Goal: Information Seeking & Learning: Learn about a topic

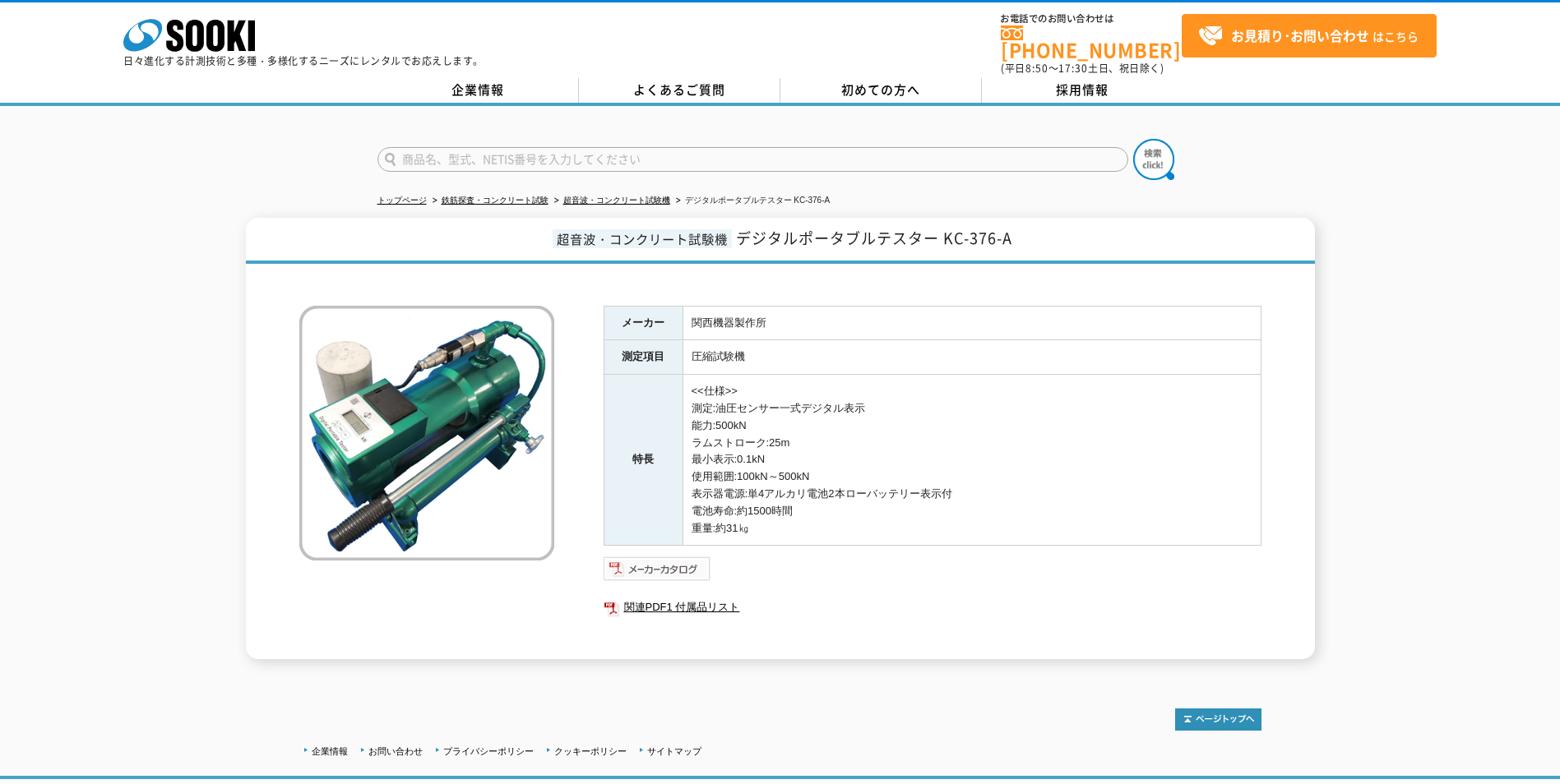
click at [678, 558] on img at bounding box center [657, 568] width 108 height 26
click at [675, 596] on link "関連PDF1 付属品リスト" at bounding box center [931, 607] width 658 height 22
drag, startPoint x: 947, startPoint y: 228, endPoint x: 1016, endPoint y: 230, distance: 69.0
click at [1016, 230] on h1 "超音波・コンクリート試験機 デジタルポータブルテスター KC-376-A" at bounding box center [780, 240] width 1068 height 46
copy span "KC-376-A"
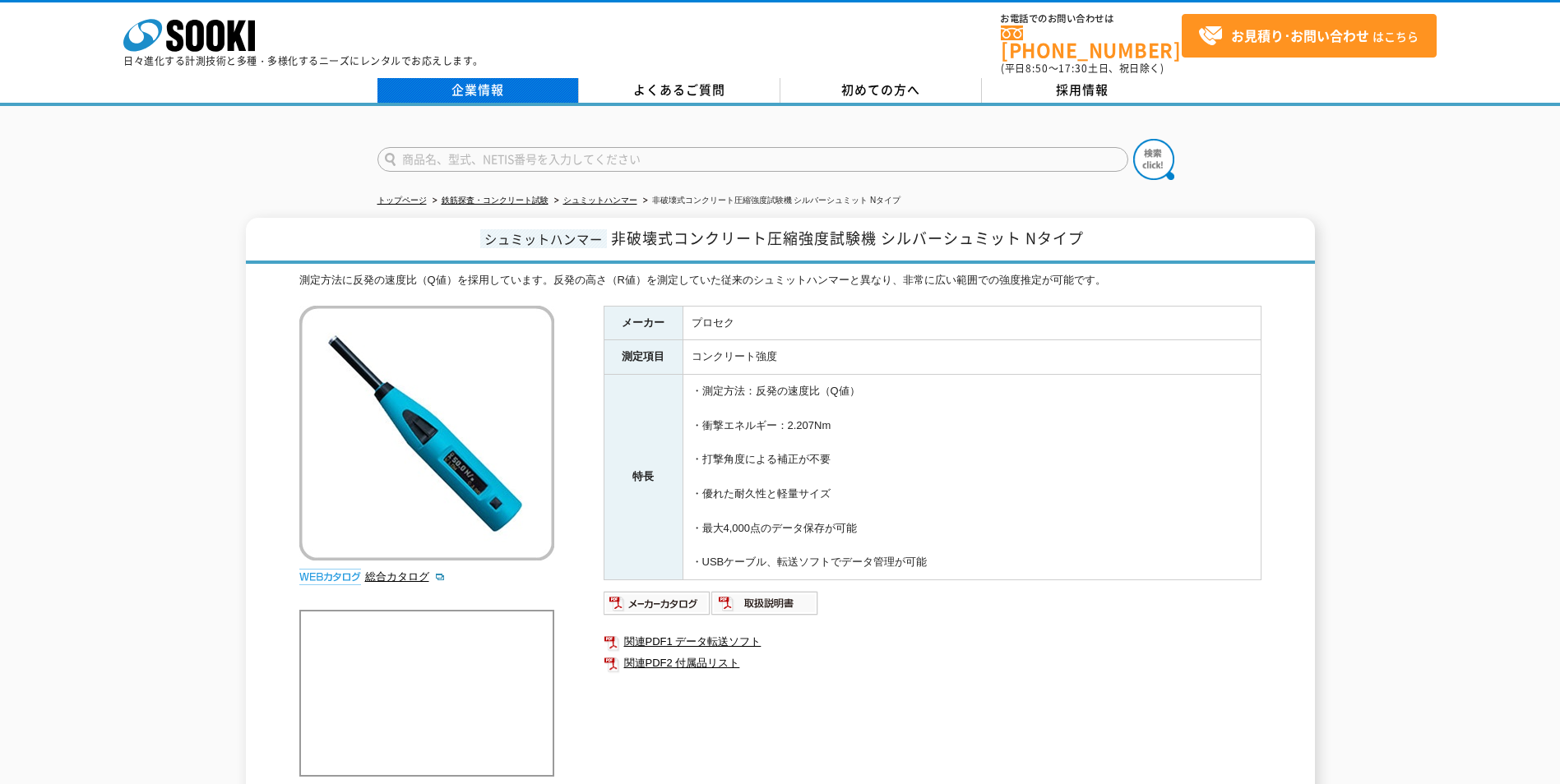
click at [495, 78] on link "企業情報" at bounding box center [477, 90] width 202 height 24
click at [521, 196] on link "鉄筋探査・コンクリート試験" at bounding box center [495, 201] width 107 height 9
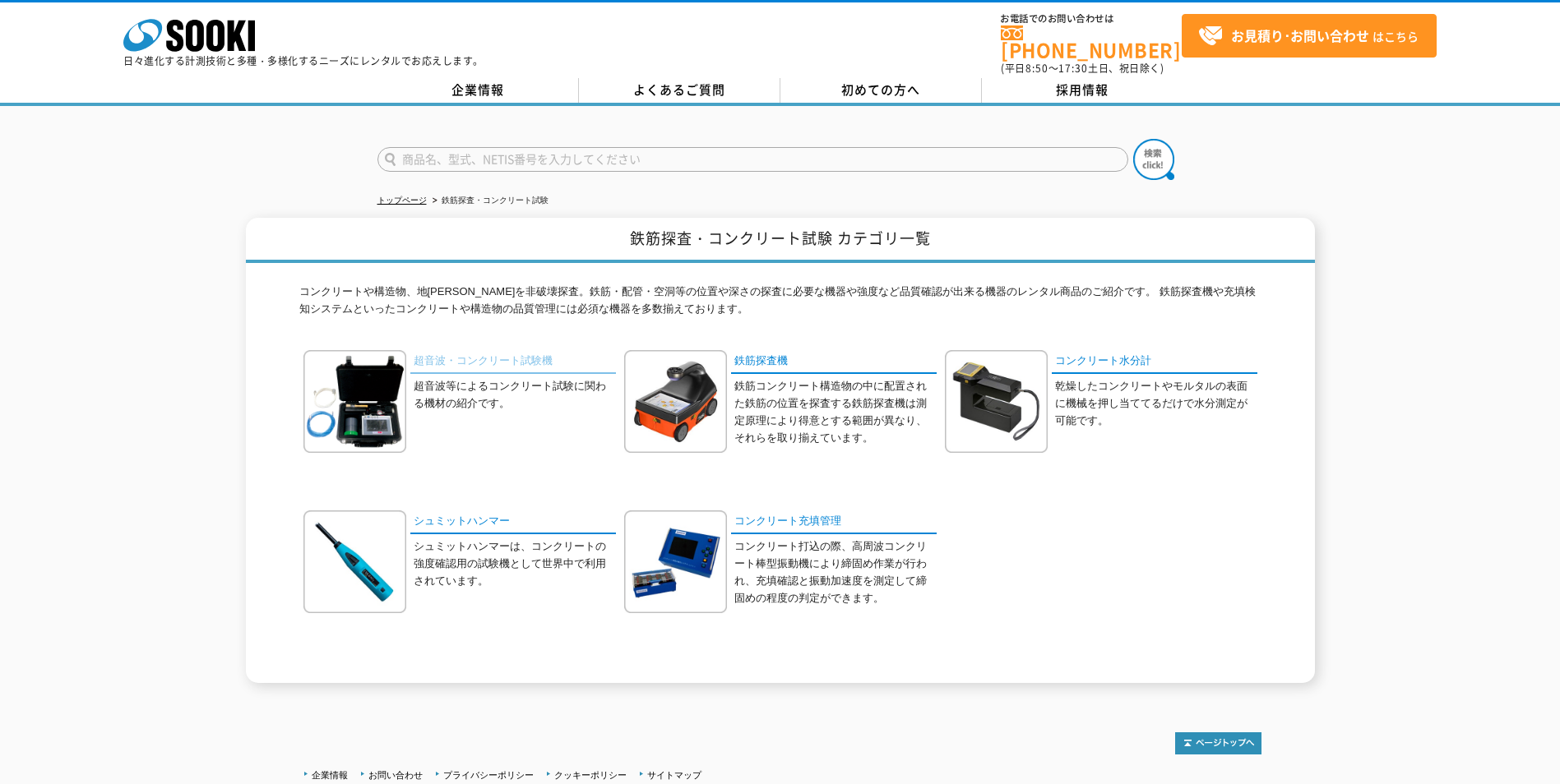
click at [495, 351] on link "超音波・コンクリート試験機" at bounding box center [512, 361] width 205 height 23
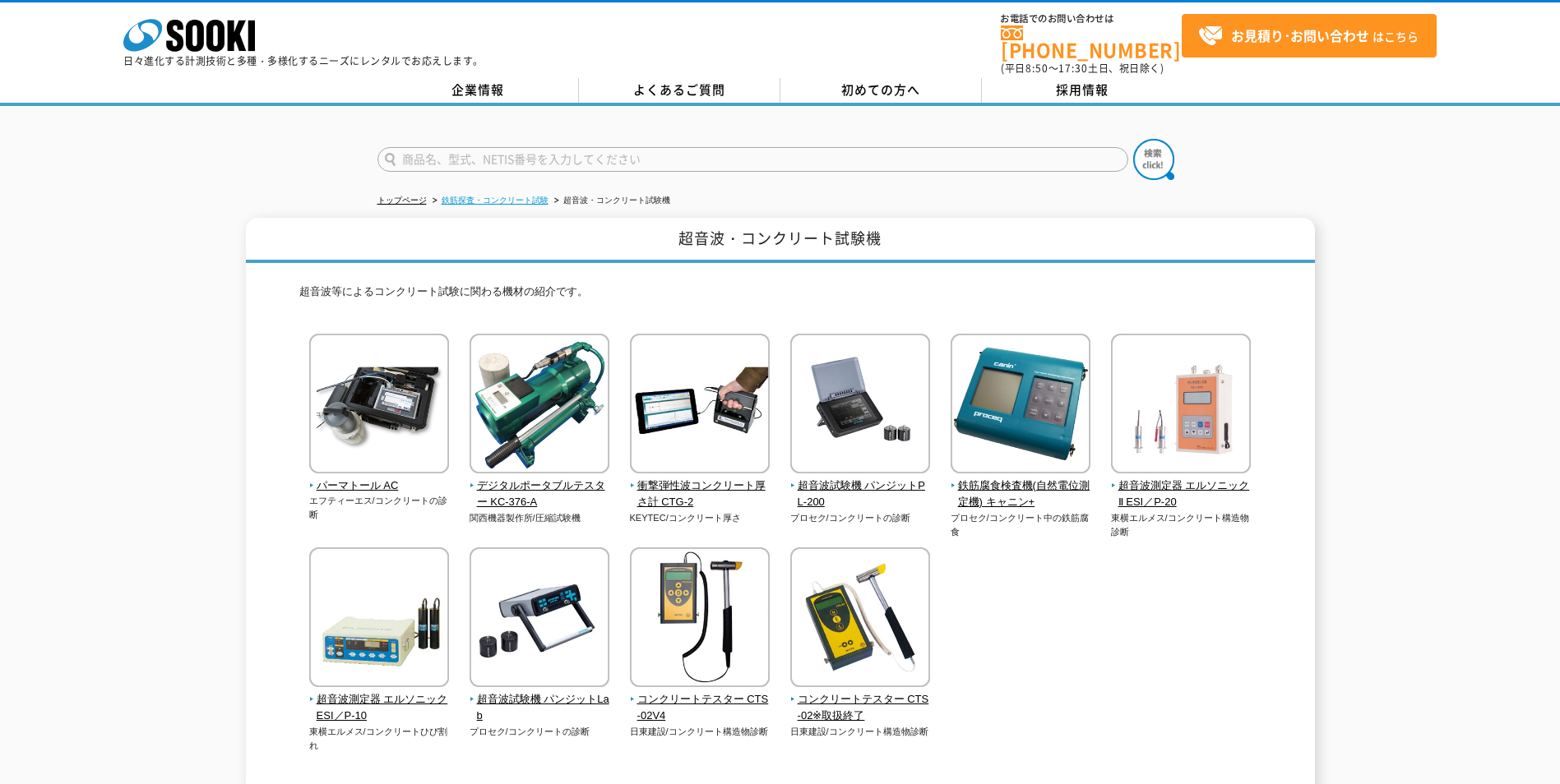
click at [511, 196] on link "鉄筋探査・コンクリート試験" at bounding box center [495, 201] width 107 height 9
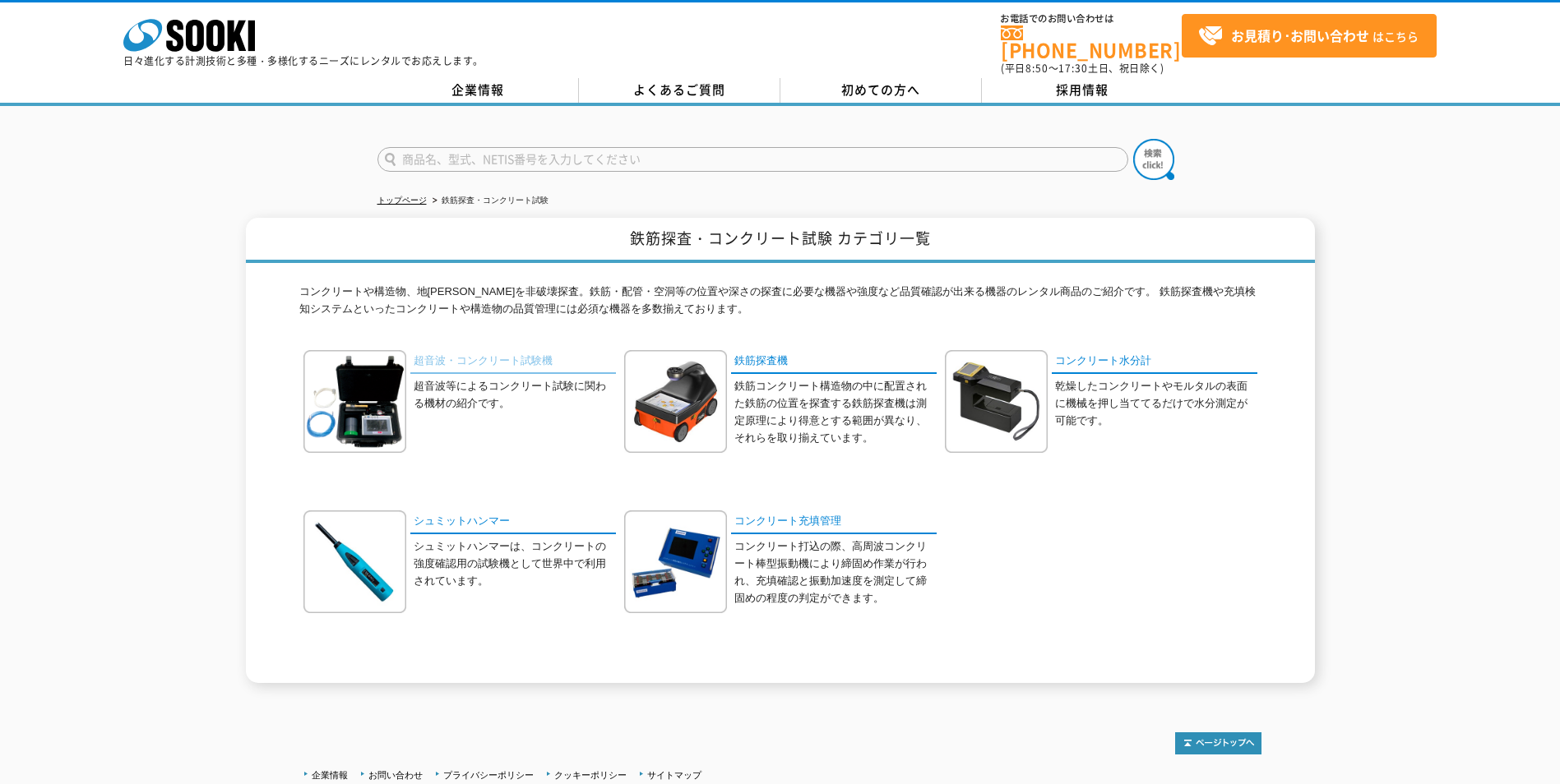
click at [469, 350] on link "超音波・コンクリート試験機" at bounding box center [512, 361] width 205 height 23
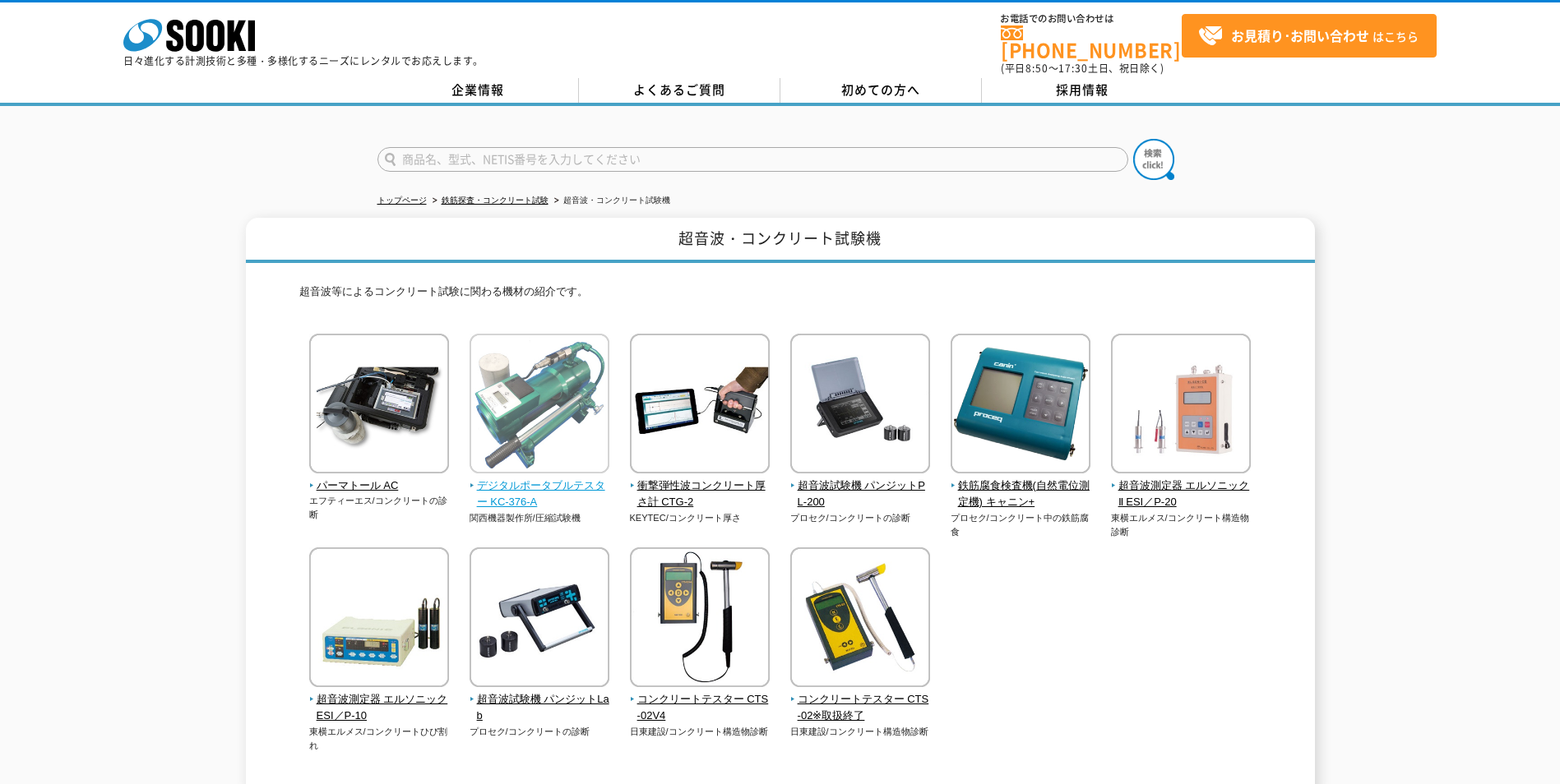
click at [551, 478] on span "デジタルポータブルテスター KC-376-A" at bounding box center [539, 494] width 141 height 35
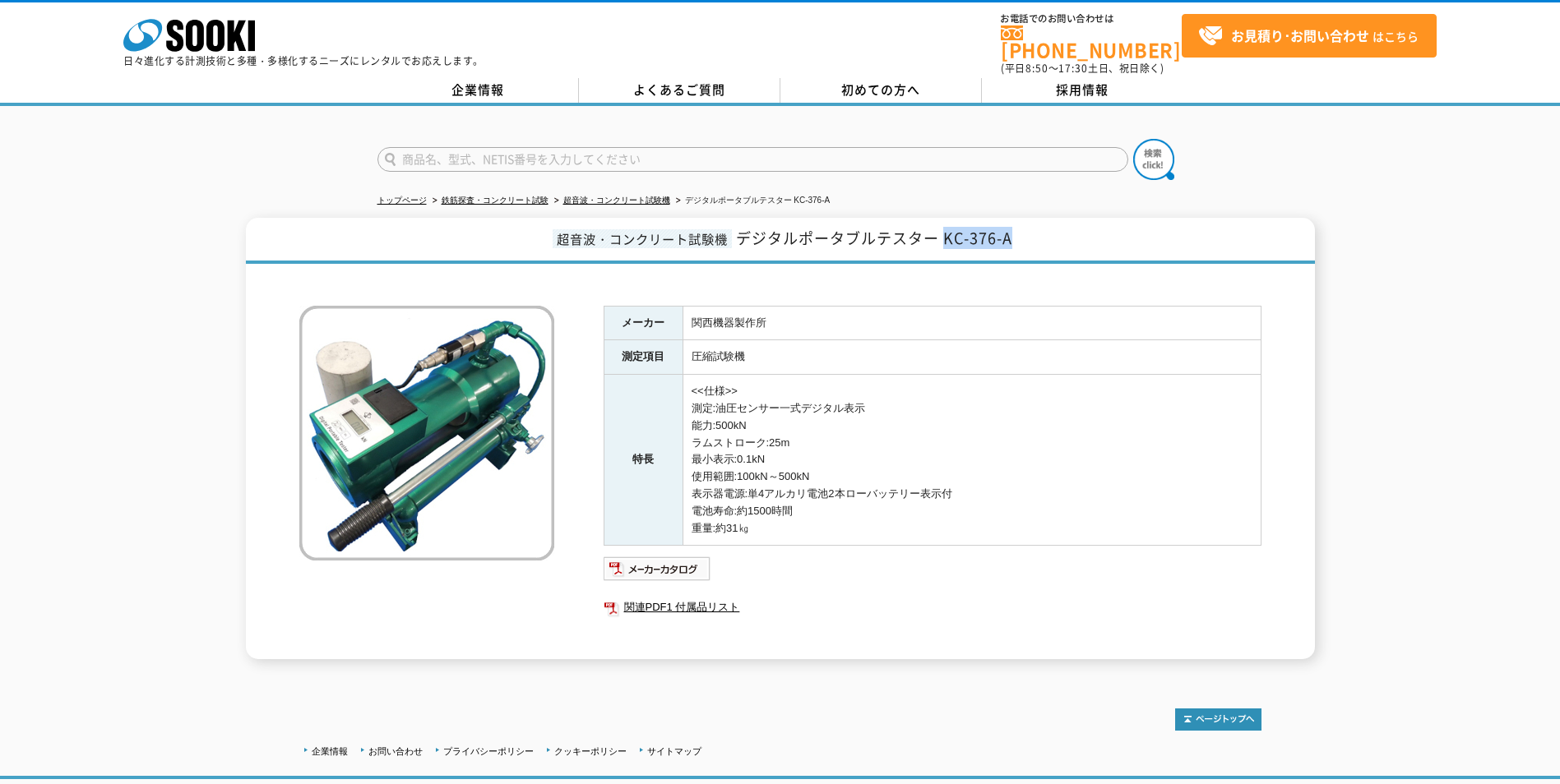
drag, startPoint x: 943, startPoint y: 230, endPoint x: 1011, endPoint y: 230, distance: 68.0
click at [1011, 230] on span "デジタルポータブルテスター KC-376-A" at bounding box center [873, 238] width 276 height 23
copy span "KC-376-A"
